Goal: Task Accomplishment & Management: Manage account settings

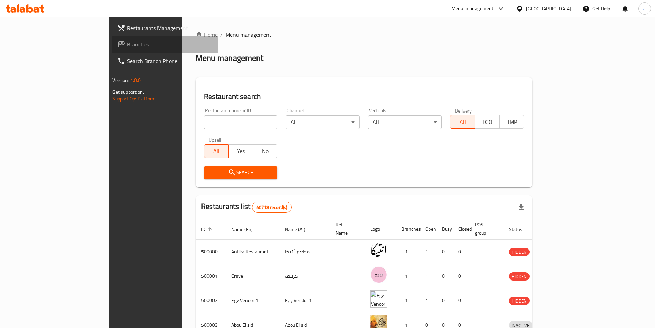
click at [117, 45] on icon at bounding box center [121, 44] width 8 height 8
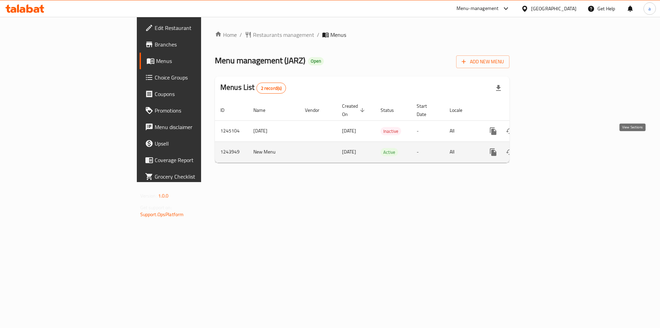
click at [551, 144] on link "enhanced table" at bounding box center [542, 152] width 16 height 16
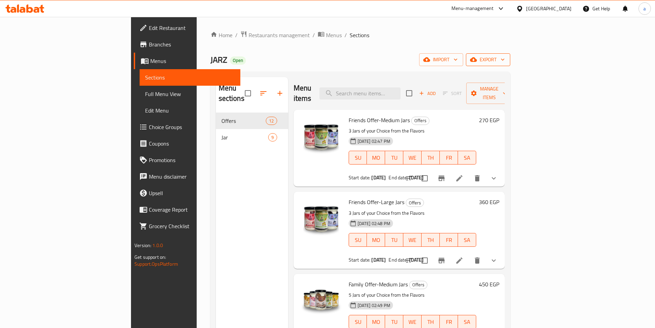
click at [505, 58] on span "export" at bounding box center [487, 59] width 33 height 9
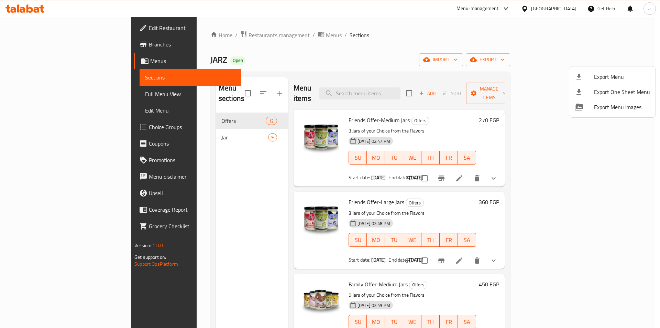
click at [579, 52] on div at bounding box center [330, 164] width 660 height 328
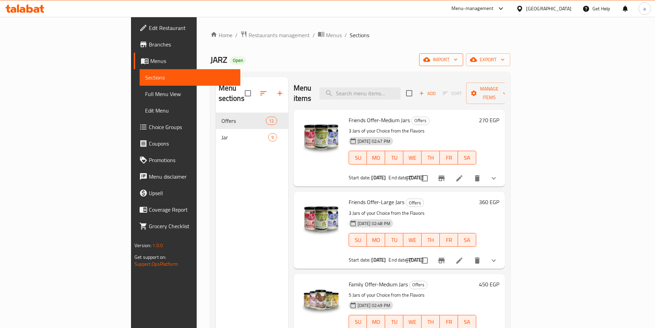
click at [457, 58] on span "import" at bounding box center [440, 59] width 33 height 9
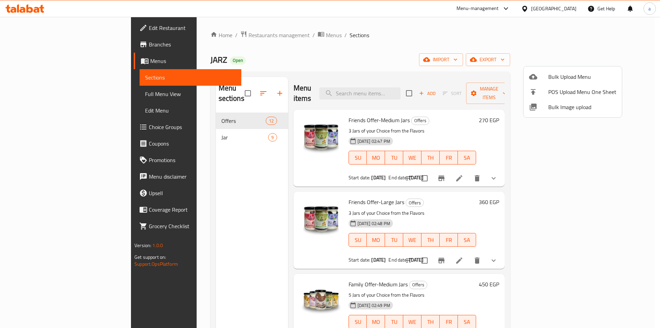
click at [603, 26] on div at bounding box center [330, 164] width 660 height 328
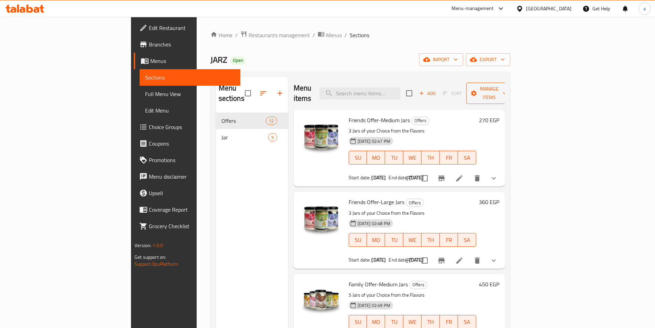
click at [507, 92] on span "Manage items" at bounding box center [489, 93] width 35 height 17
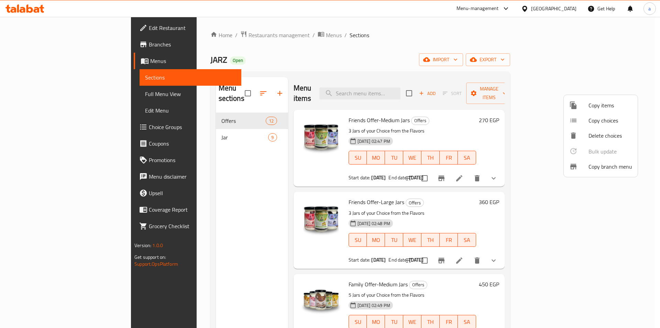
click at [600, 168] on span "Copy branch menu" at bounding box center [610, 166] width 44 height 8
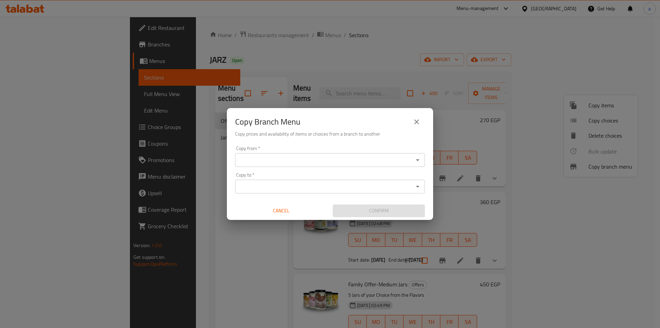
click at [347, 158] on input "Copy from   *" at bounding box center [324, 160] width 174 height 10
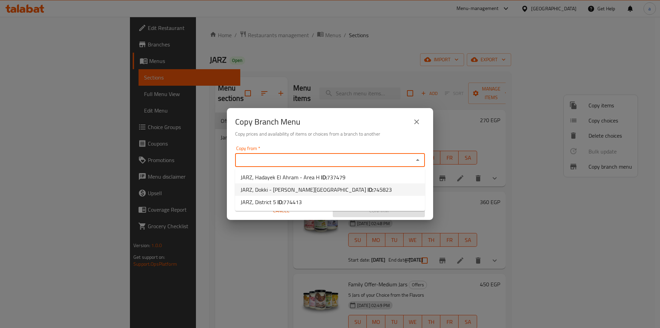
click at [343, 191] on li "JARZ, Dokki - Nawal Street ID: 745823" at bounding box center [330, 189] width 190 height 12
type input "JARZ, Dokki - Nawal Street"
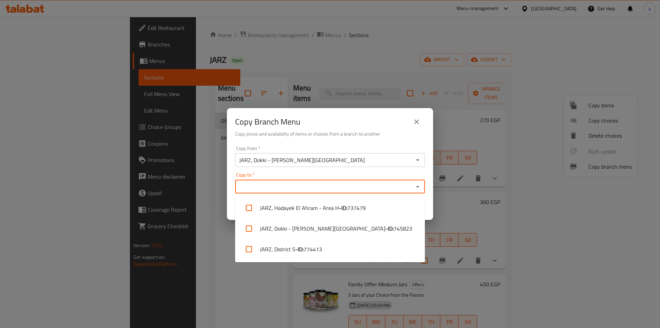
click at [343, 191] on input "Copy to   *" at bounding box center [324, 186] width 174 height 10
click at [334, 247] on li "JARZ, District 5 - ID: 774413" at bounding box center [330, 249] width 190 height 21
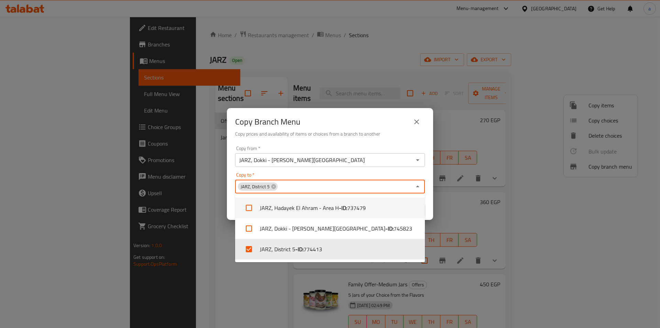
click at [354, 173] on div "Copy to   * JARZ, District 5 Copy to *" at bounding box center [330, 182] width 190 height 21
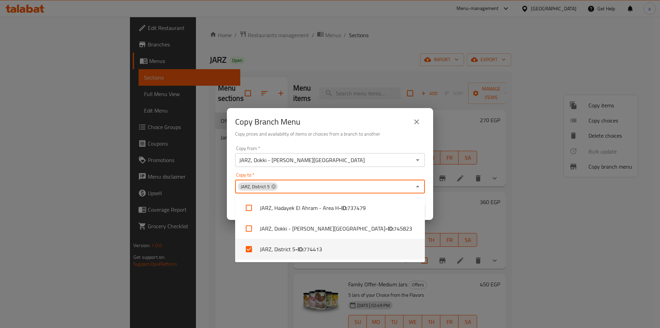
click at [291, 251] on li "JARZ, District 5 - ID: 774413" at bounding box center [330, 249] width 190 height 21
click at [298, 246] on b "- ID:" at bounding box center [299, 249] width 8 height 8
checkbox input "true"
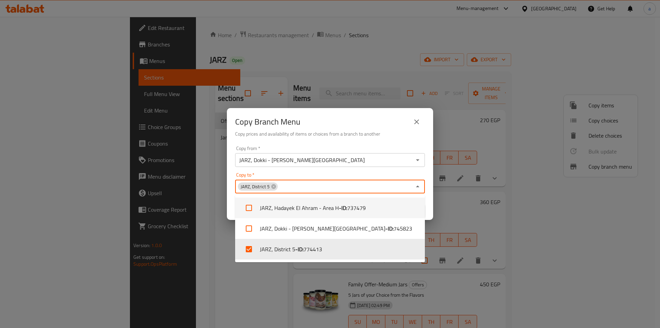
click at [201, 200] on div "Copy Branch Menu Copy prices and availability of items or choices from a branch…" at bounding box center [330, 164] width 660 height 328
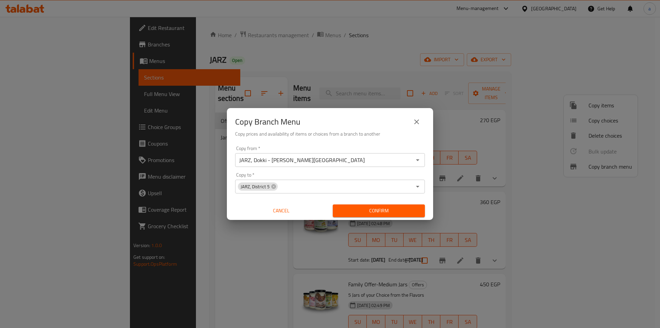
click at [387, 211] on span "Confirm" at bounding box center [378, 210] width 81 height 9
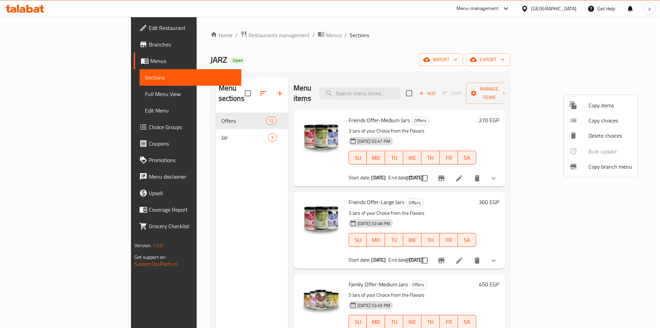
click at [62, 44] on div at bounding box center [330, 164] width 660 height 328
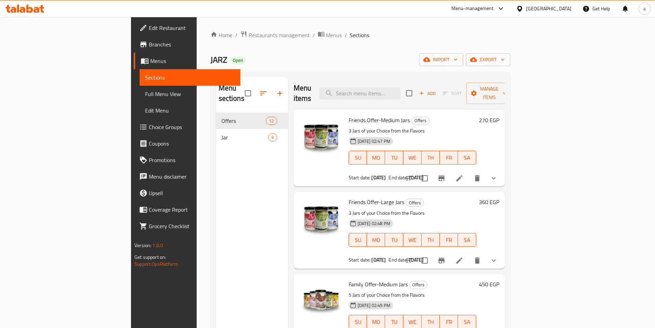
click at [149, 44] on span "Branches" at bounding box center [192, 44] width 86 height 8
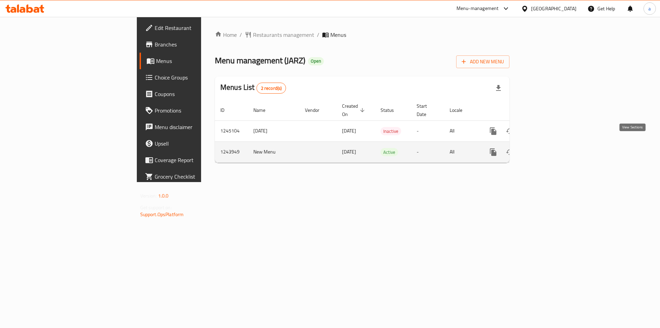
click at [551, 150] on link "enhanced table" at bounding box center [542, 152] width 16 height 16
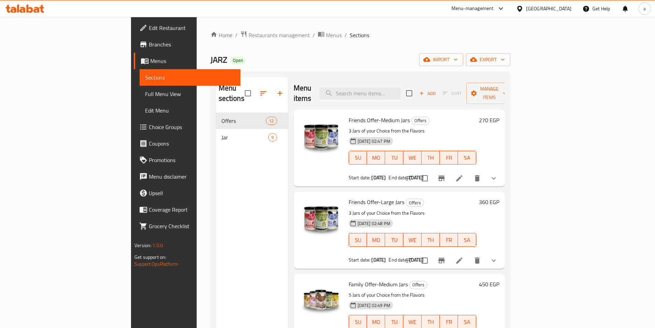
click at [140, 87] on link "Full Menu View" at bounding box center [190, 94] width 101 height 16
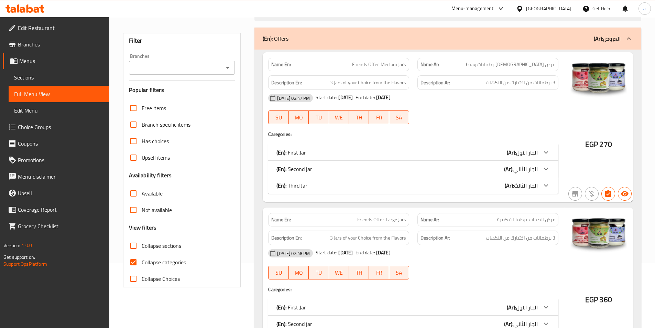
scroll to position [137, 0]
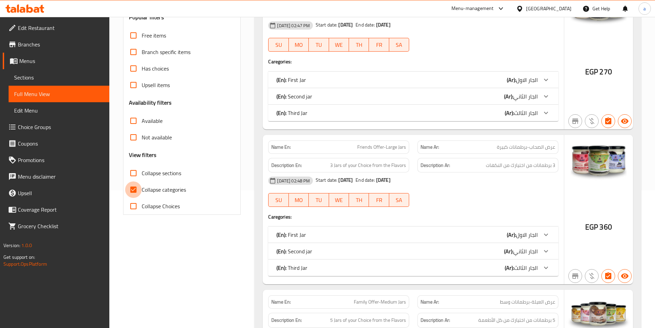
click at [138, 189] on input "Collapse categories" at bounding box center [133, 189] width 16 height 16
checkbox input "false"
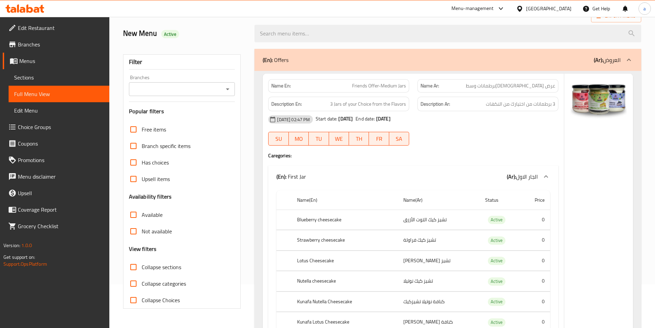
scroll to position [0, 0]
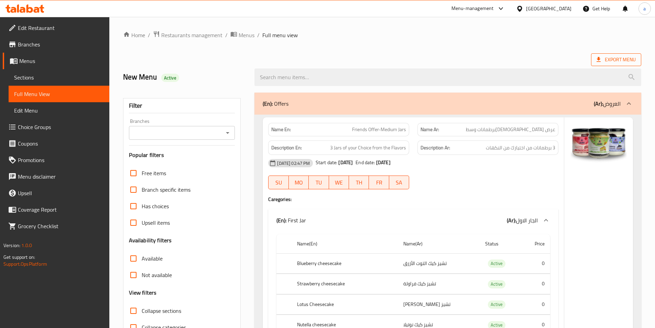
click at [596, 61] on icon at bounding box center [598, 59] width 7 height 7
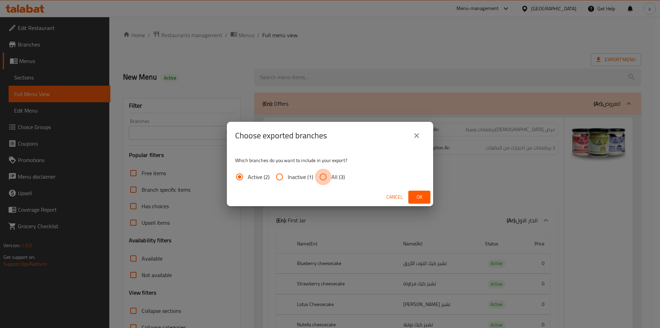
click at [327, 174] on input "All (3)" at bounding box center [323, 176] width 16 height 16
radio input "true"
click at [423, 195] on span "Ok" at bounding box center [419, 196] width 11 height 9
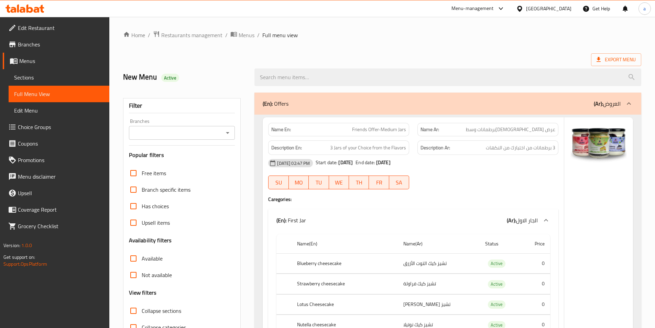
click at [38, 46] on span "Branches" at bounding box center [61, 44] width 86 height 8
